Goal: Task Accomplishment & Management: Use online tool/utility

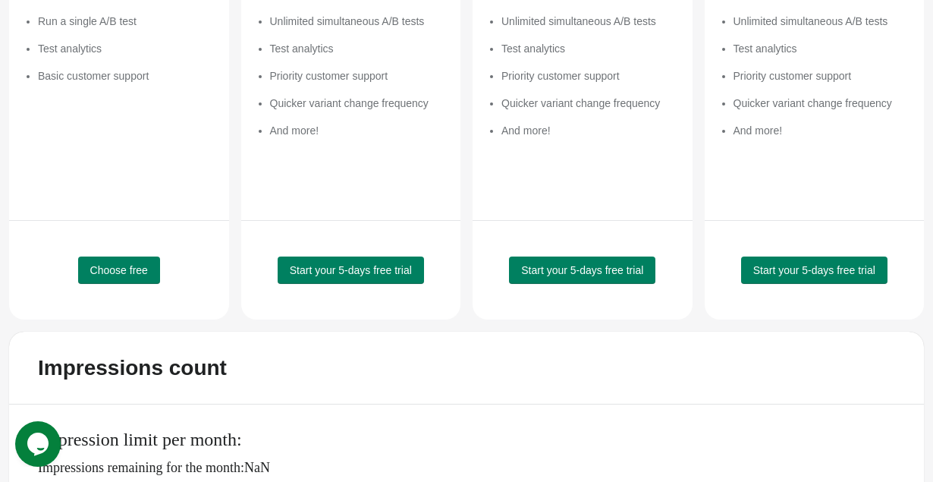
scroll to position [363, 0]
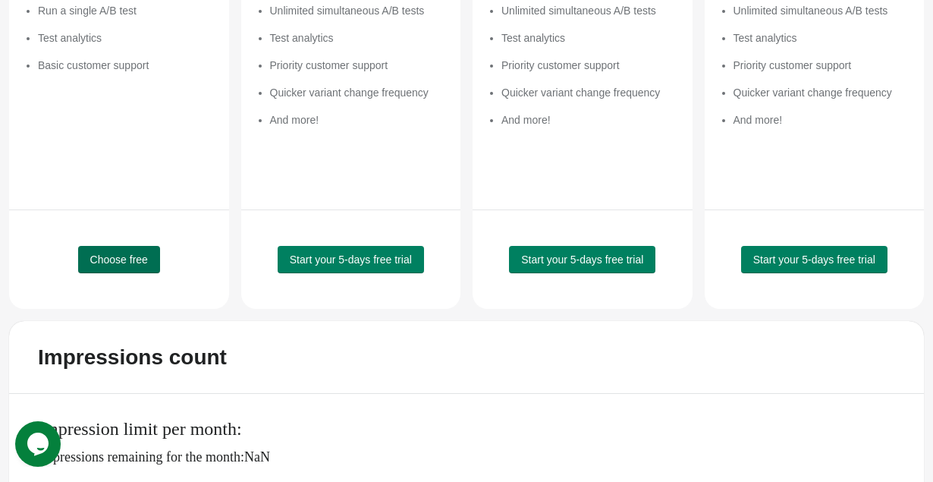
click at [131, 268] on button "Choose free" at bounding box center [119, 259] width 82 height 27
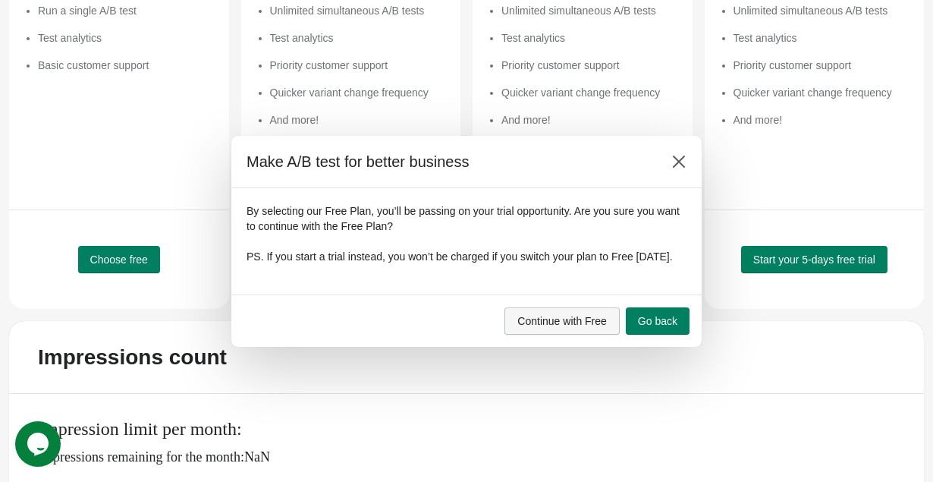
click at [555, 335] on button "Continue with Free" at bounding box center [562, 320] width 115 height 27
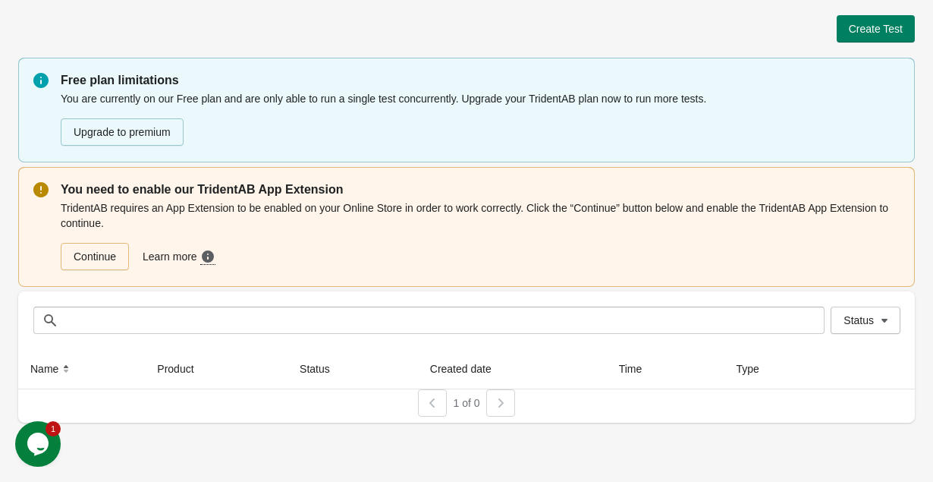
scroll to position [0, 0]
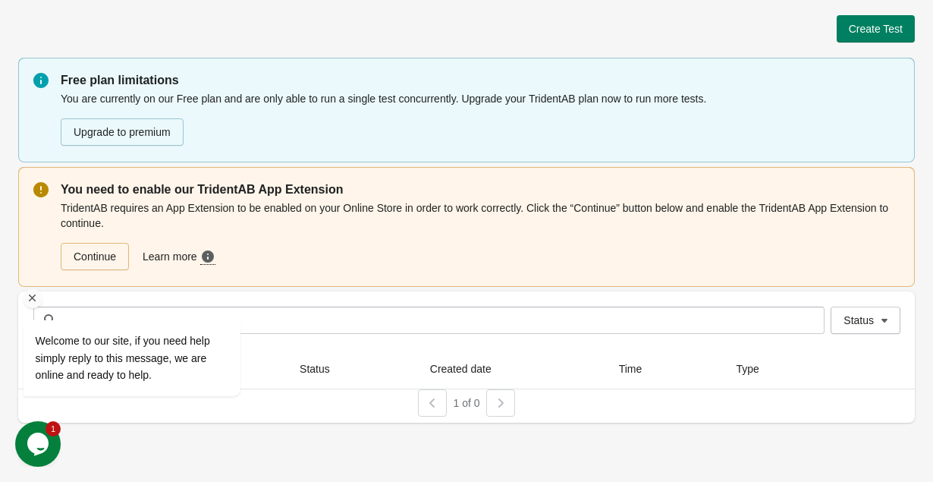
click at [36, 302] on icon "Chat attention grabber" at bounding box center [33, 298] width 14 height 14
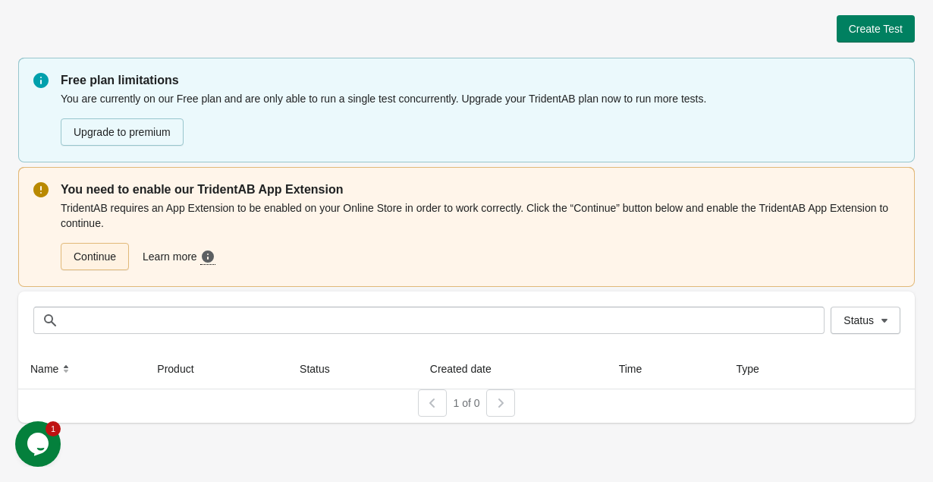
click at [87, 257] on link "Continue" at bounding box center [95, 256] width 68 height 27
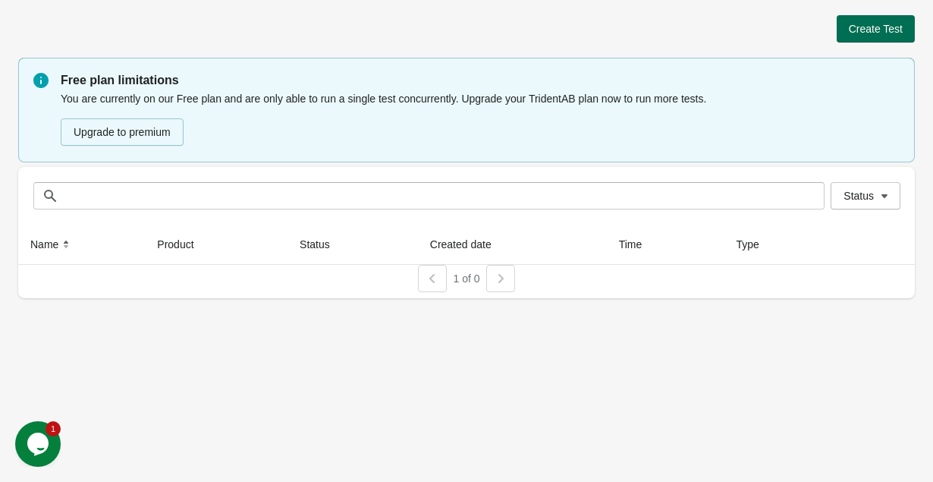
click at [864, 33] on span "Create Test" at bounding box center [876, 29] width 54 height 12
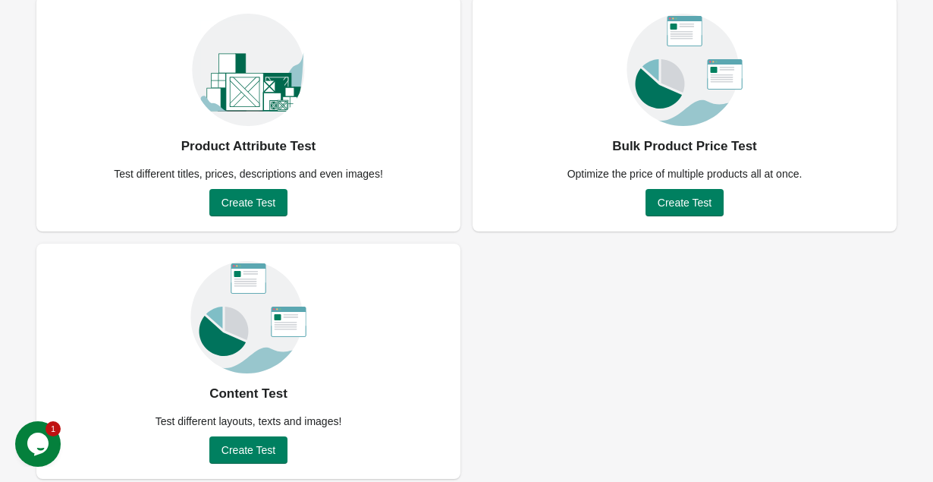
scroll to position [131, 0]
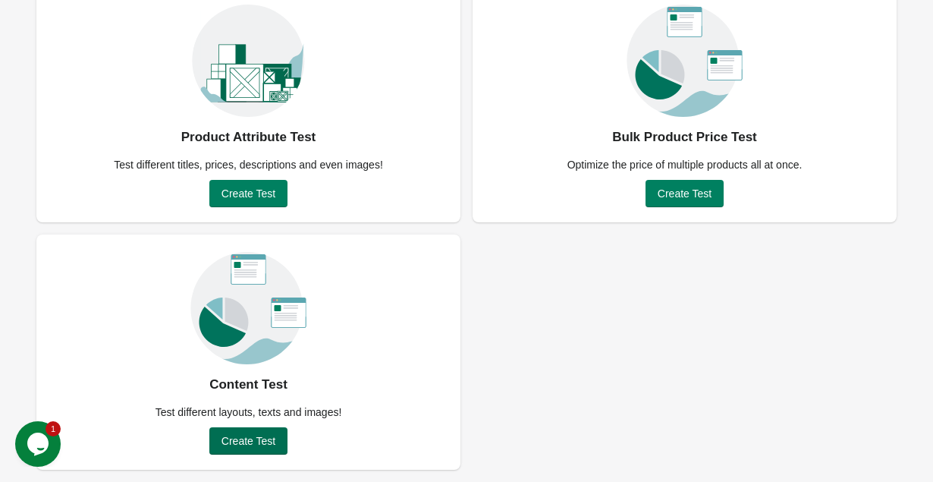
click at [250, 435] on span "Create Test" at bounding box center [249, 441] width 54 height 12
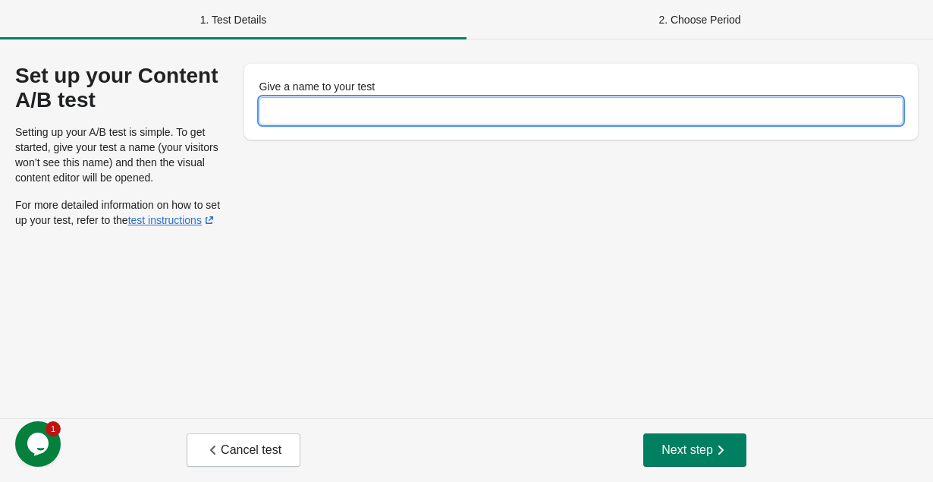
click at [393, 111] on input "Give a name to your test" at bounding box center [581, 110] width 644 height 27
click at [696, 23] on div "2. Choose Period" at bounding box center [700, 19] width 467 height 39
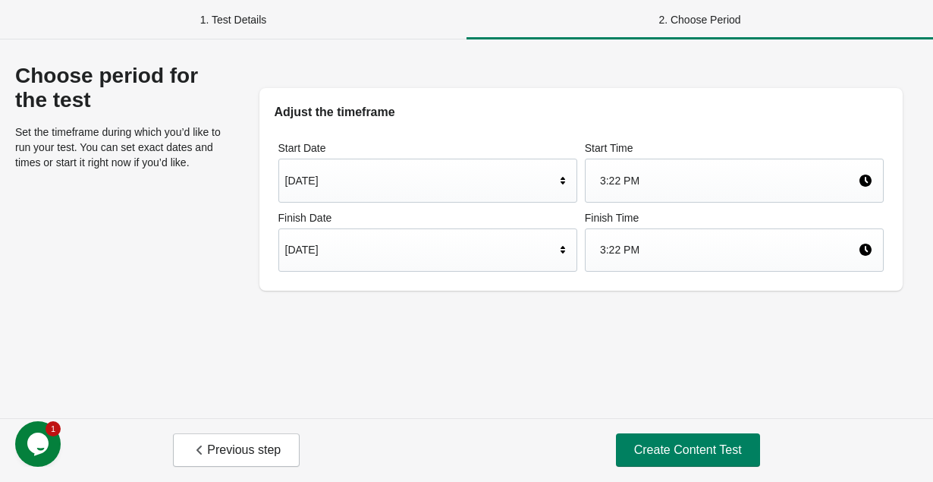
click at [262, 25] on div "1. Test Details" at bounding box center [233, 19] width 467 height 39
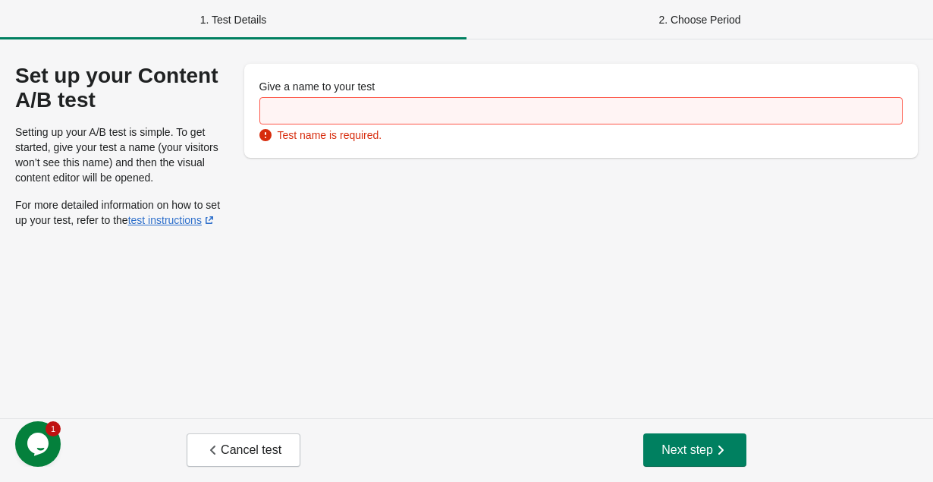
click at [331, 203] on div "Give a name to your test Test name is required." at bounding box center [581, 146] width 675 height 164
click at [259, 438] on button "Cancel test" at bounding box center [244, 449] width 114 height 33
